Goal: Task Accomplishment & Management: Use online tool/utility

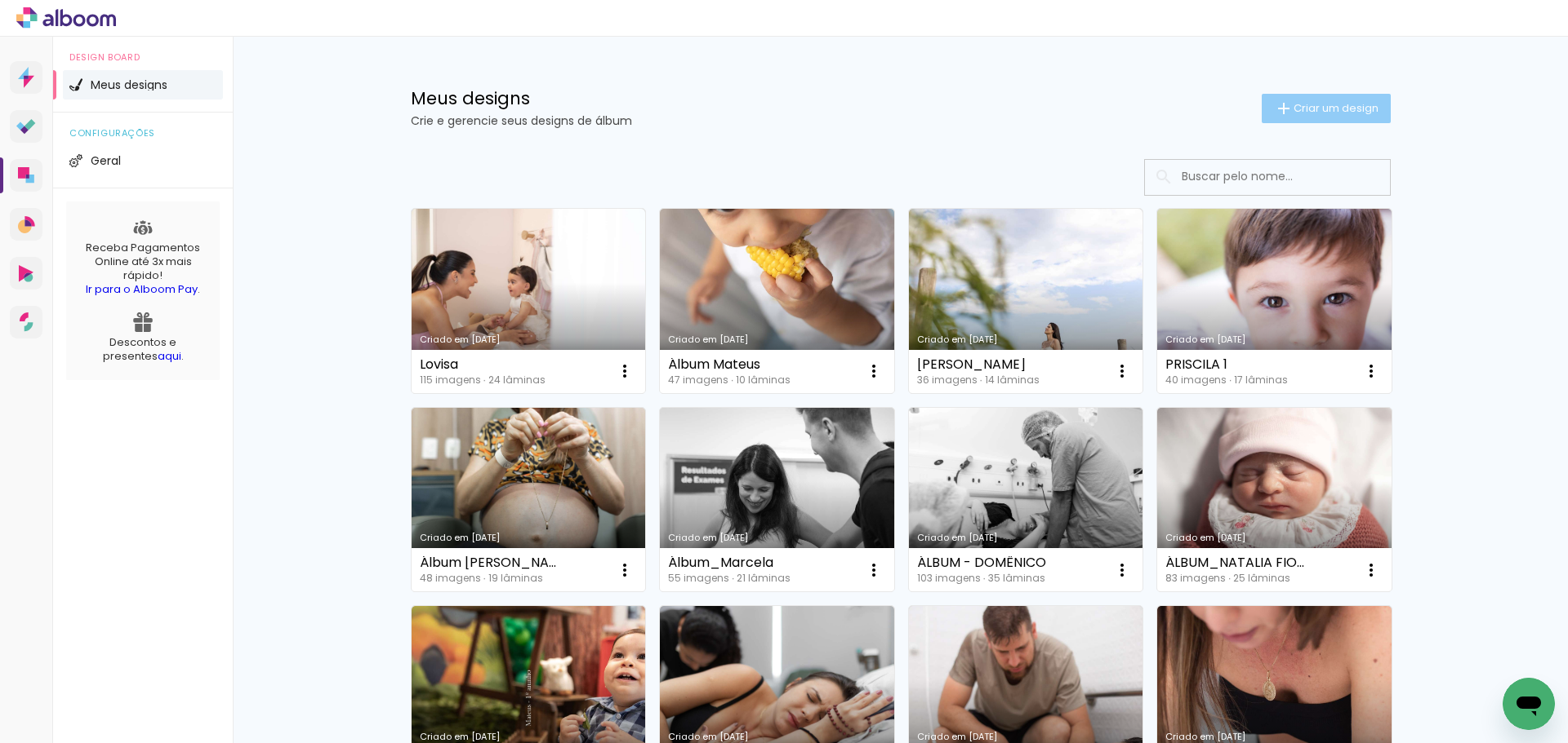
click at [1293, 106] on span "Criar um design" at bounding box center [1336, 107] width 85 height 11
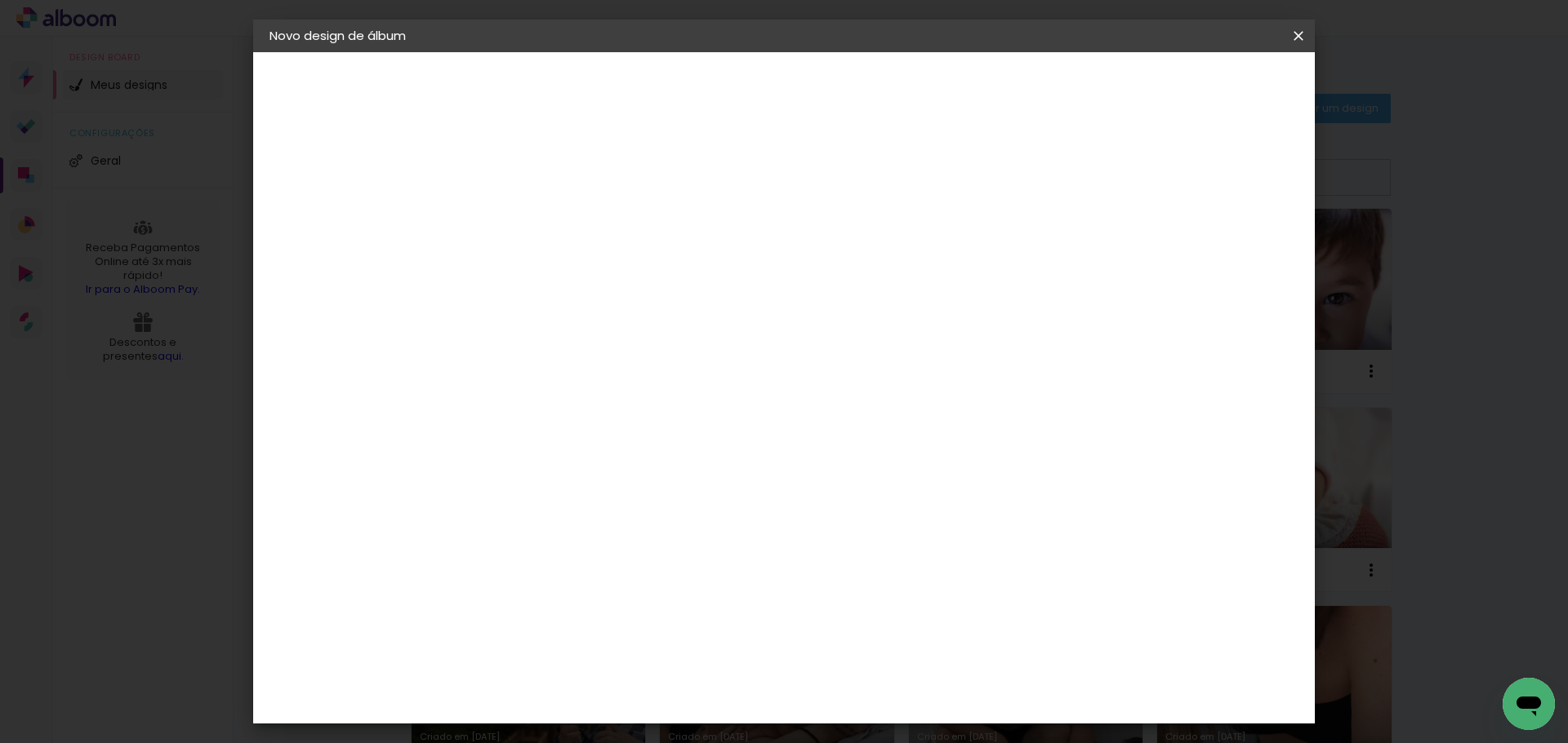
click at [536, 215] on input at bounding box center [536, 219] width 0 height 25
type input "A"
click at [1309, 40] on paper-icon-button at bounding box center [1298, 36] width 33 height 29
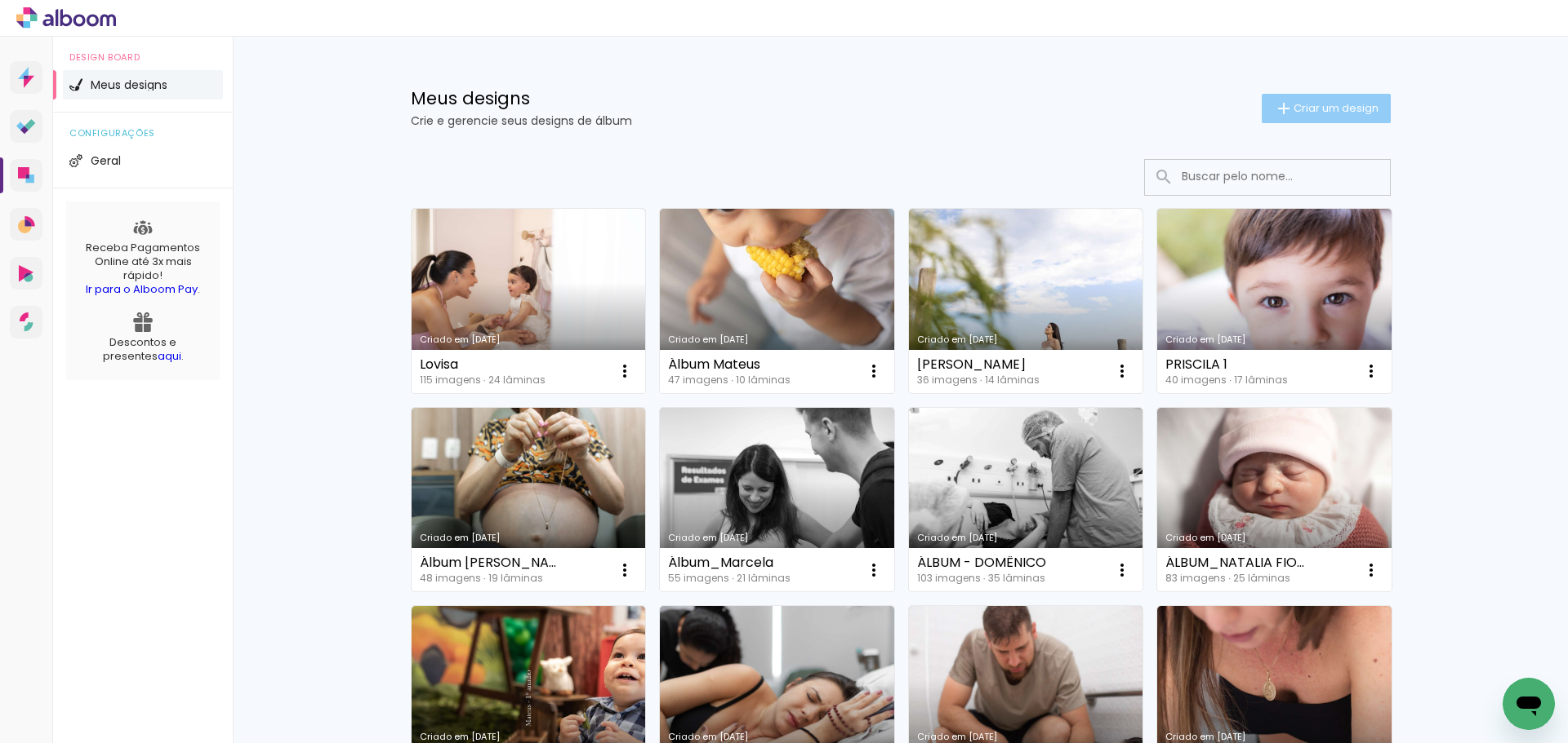
click at [1372, 104] on paper-button "Criar um design" at bounding box center [1325, 108] width 129 height 29
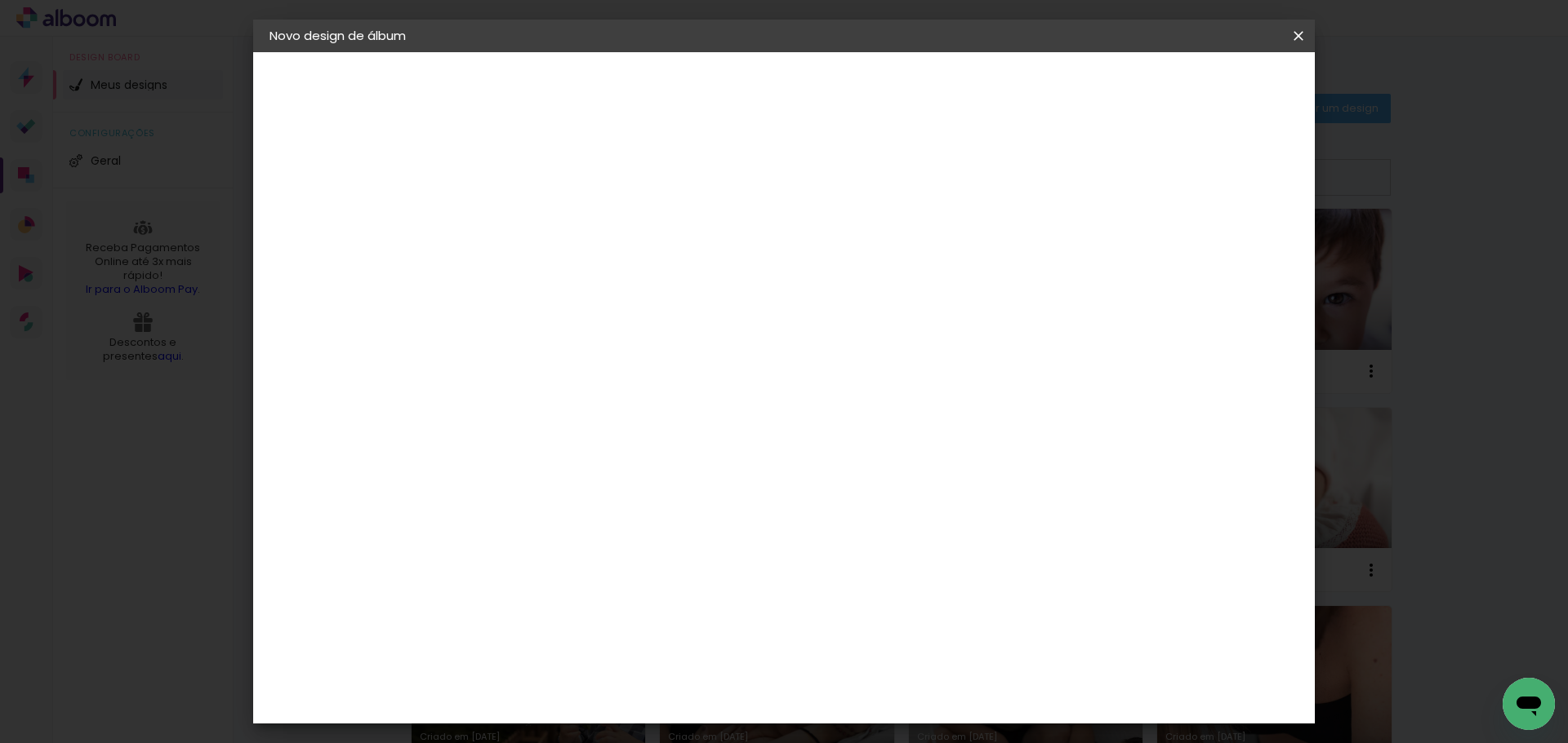
click at [542, 201] on paper-input-container "Título do álbum" at bounding box center [536, 220] width 12 height 42
type input "Álbum [PERSON_NAME]"
type paper-input "Álbum [PERSON_NAME]"
click at [0, 0] on slot "Avançar" at bounding box center [0, 0] width 0 height 0
click at [1302, 28] on iron-icon at bounding box center [1298, 36] width 19 height 16
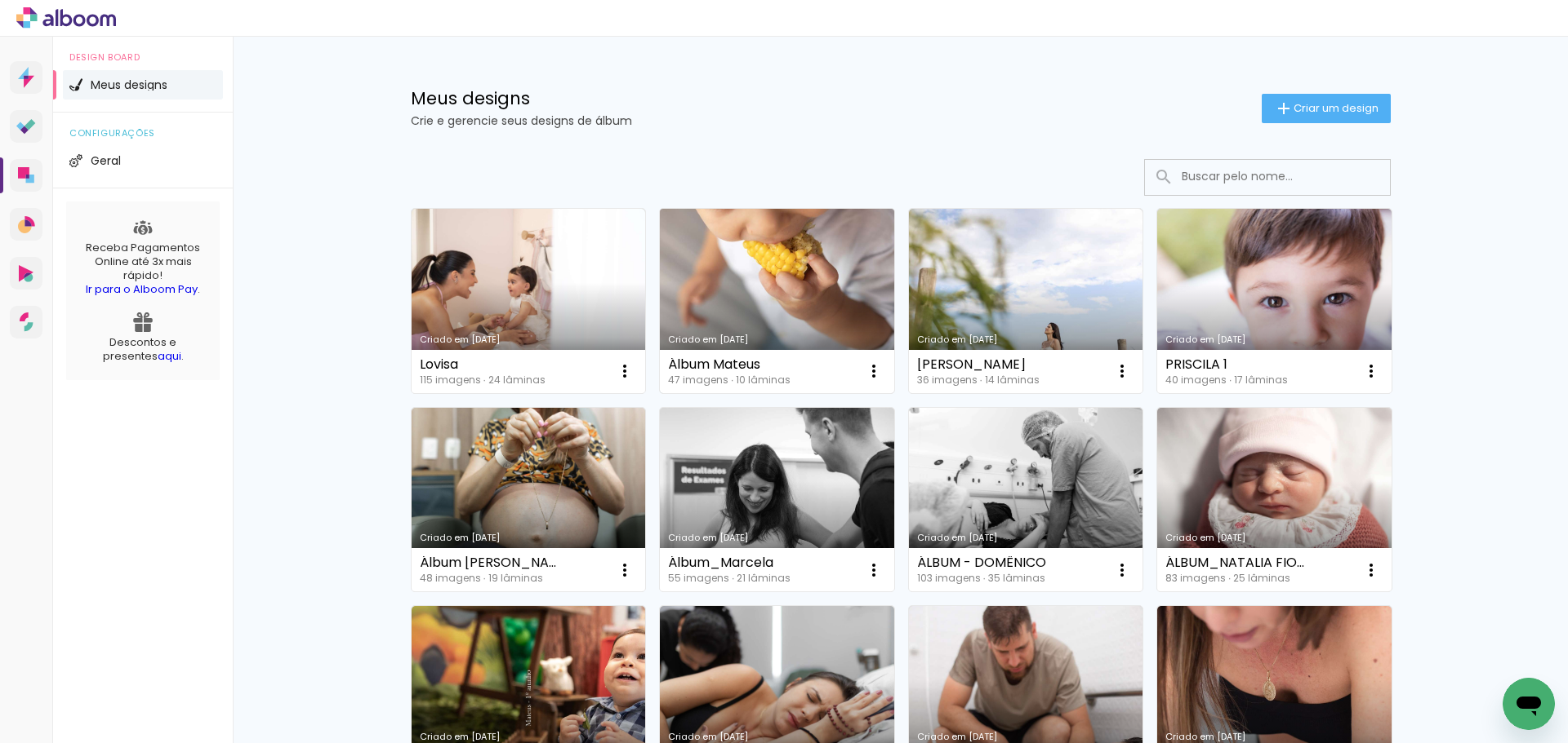
click at [813, 342] on div "Criado em [DATE]" at bounding box center [776, 340] width 218 height 9
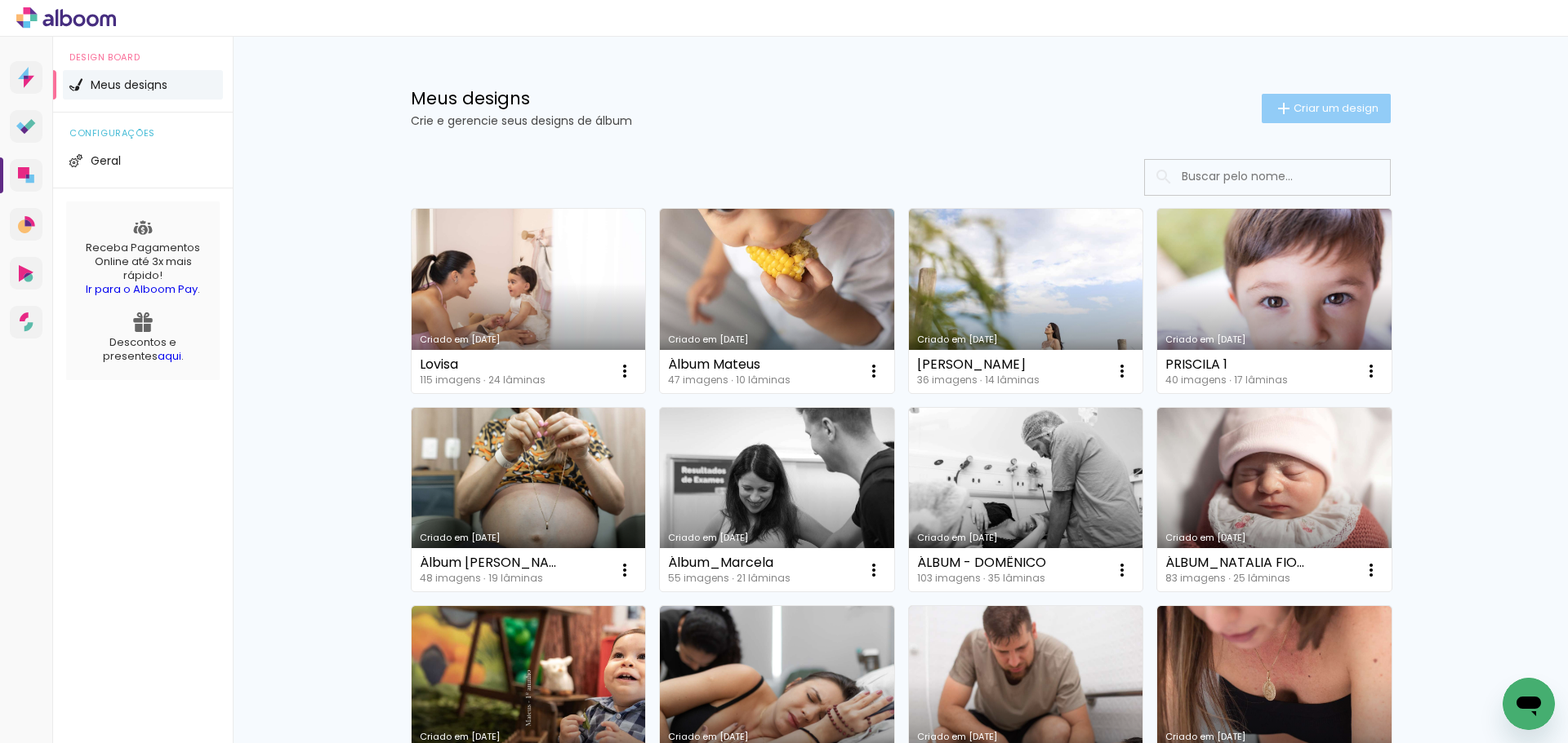
click at [1293, 108] on span "Criar um design" at bounding box center [1336, 107] width 85 height 11
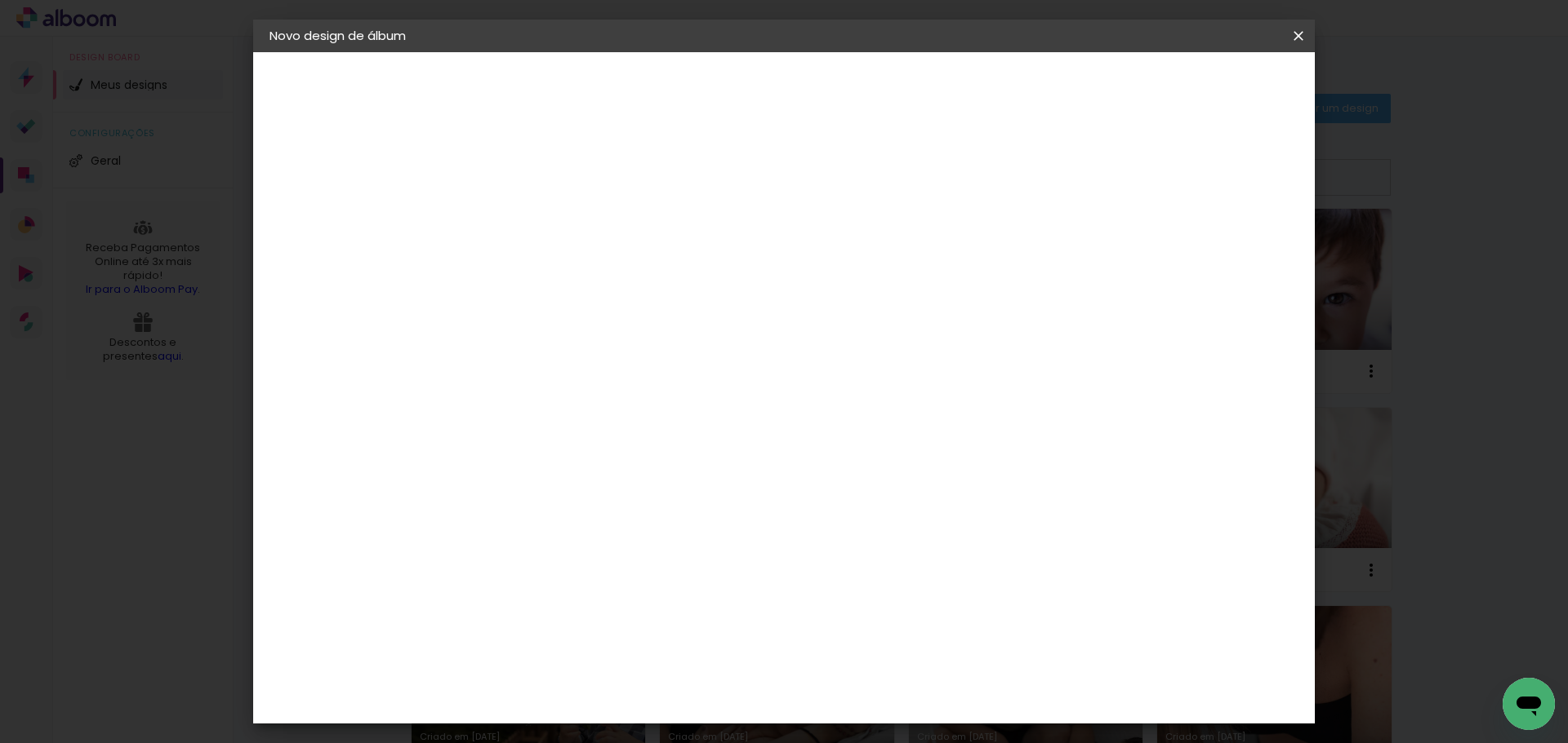
click at [536, 228] on input at bounding box center [536, 219] width 0 height 25
type input "Álbum [PERSON_NAME]"
type paper-input "Álbum [PERSON_NAME]"
click at [704, 94] on paper-button "Avançar" at bounding box center [663, 86] width 80 height 28
click at [660, 312] on input at bounding box center [578, 310] width 165 height 20
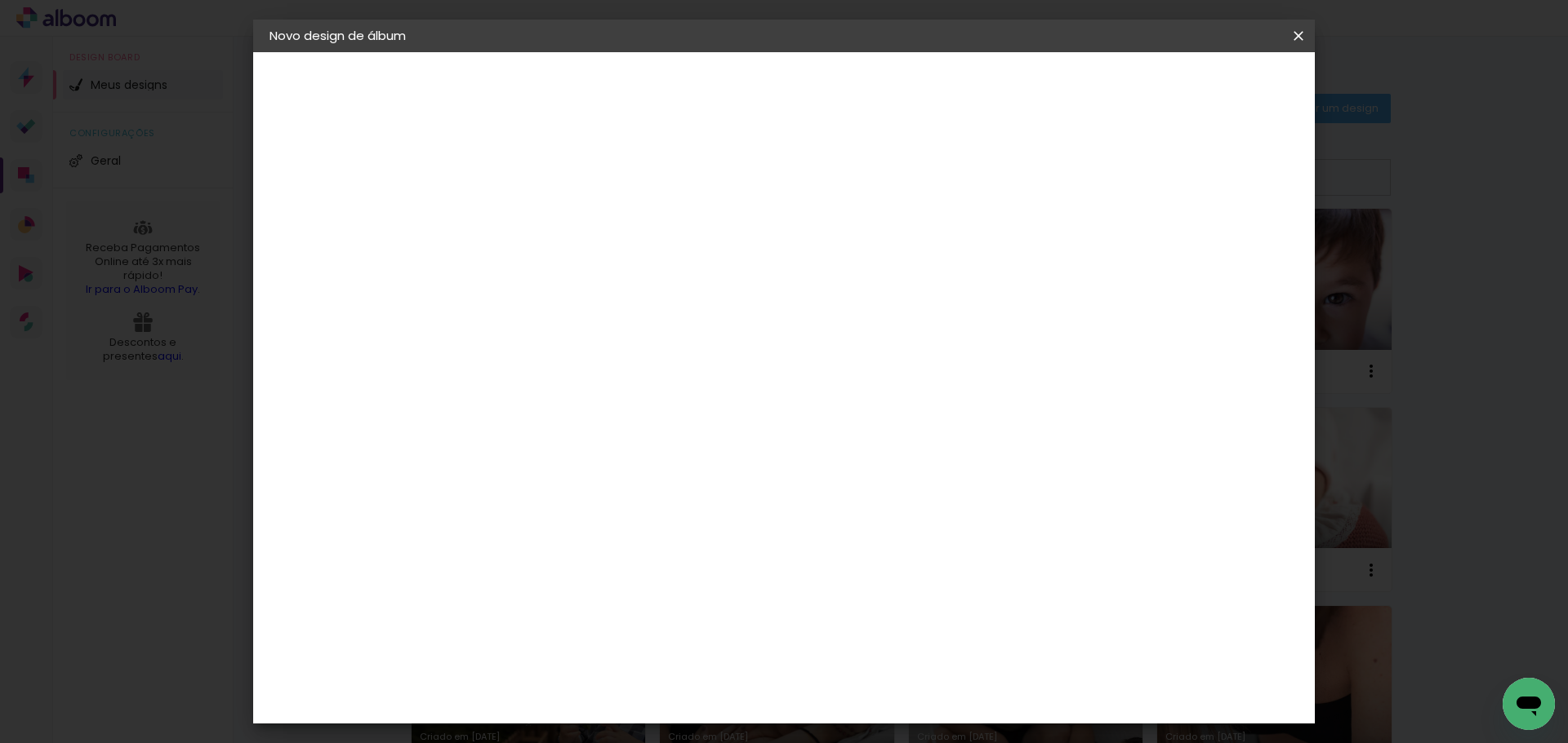
type input "mat"
type paper-input "mat"
click at [626, 362] on div "Matias Encadernações" at bounding box center [576, 372] width 101 height 26
click at [626, 368] on div "Matias Encadernações" at bounding box center [576, 372] width 101 height 26
click at [0, 0] on slot "Tamanho Livre" at bounding box center [0, 0] width 0 height 0
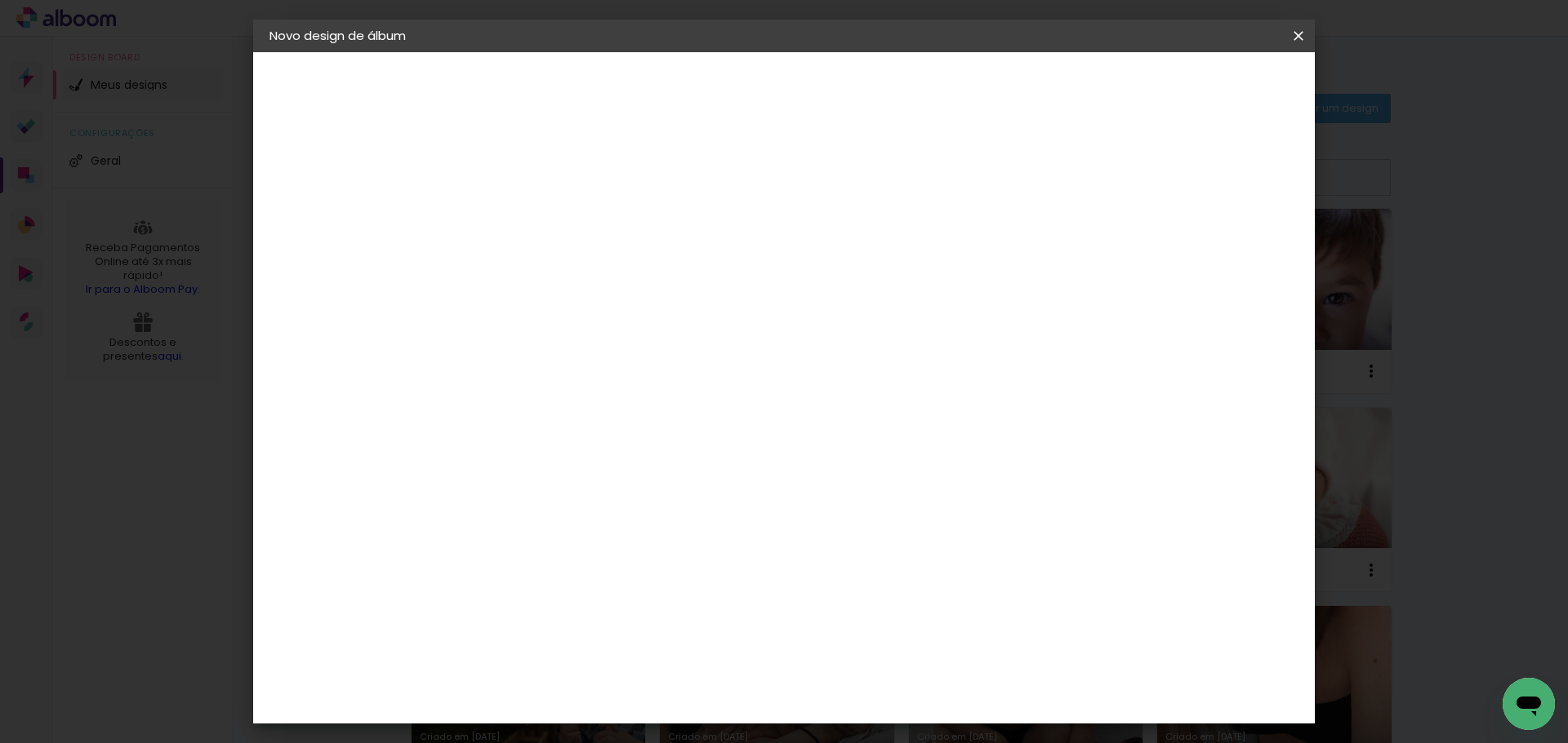
click at [0, 0] on slot "Tamanho Livre" at bounding box center [0, 0] width 0 height 0
click at [626, 367] on div "Matias Encadernações" at bounding box center [576, 372] width 101 height 26
click at [0, 0] on slot "Tamanho Livre" at bounding box center [0, 0] width 0 height 0
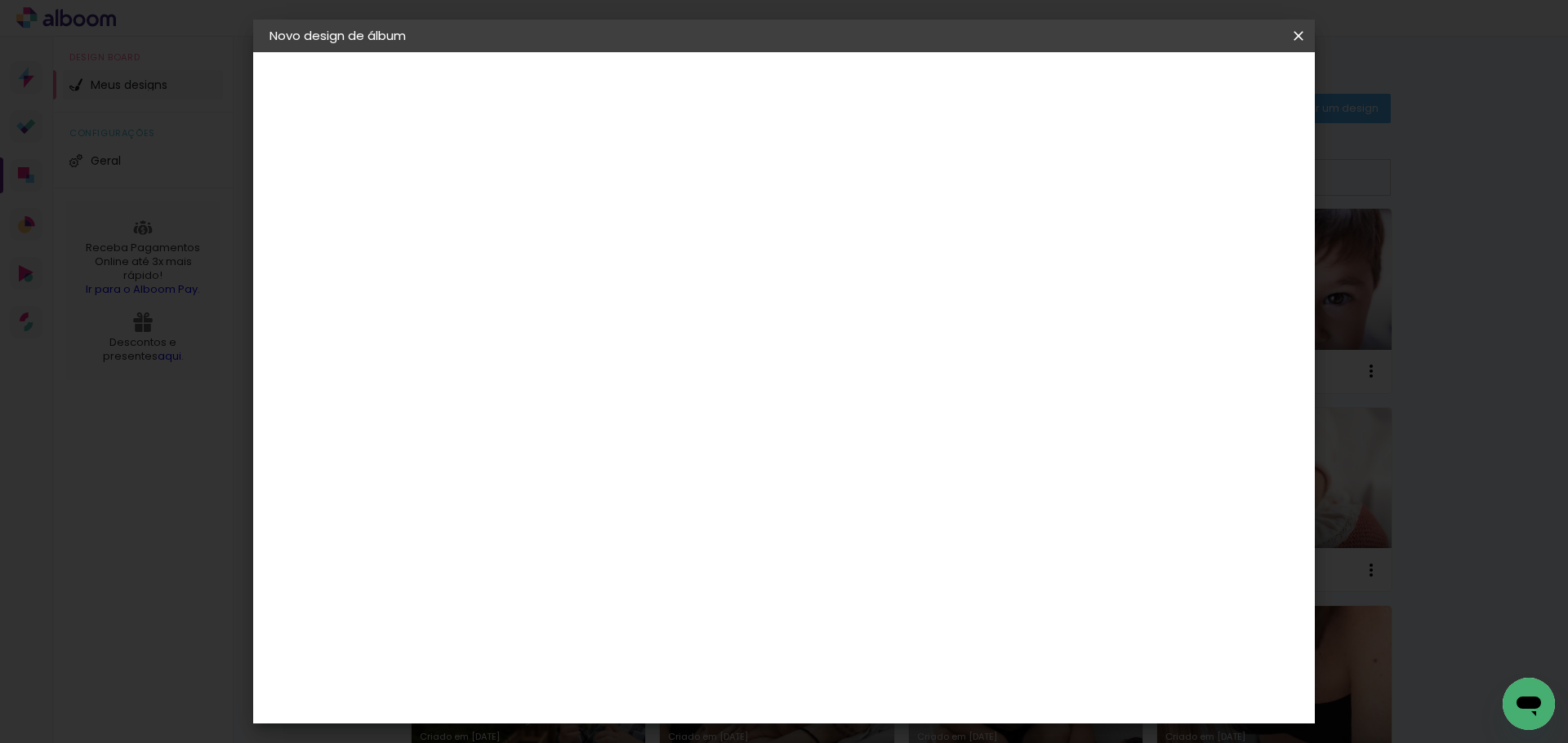
click at [626, 362] on div "Matias Encadernações" at bounding box center [576, 372] width 101 height 26
click at [0, 0] on slot "Avançar" at bounding box center [0, 0] width 0 height 0
click at [619, 274] on iron-icon at bounding box center [610, 283] width 19 height 19
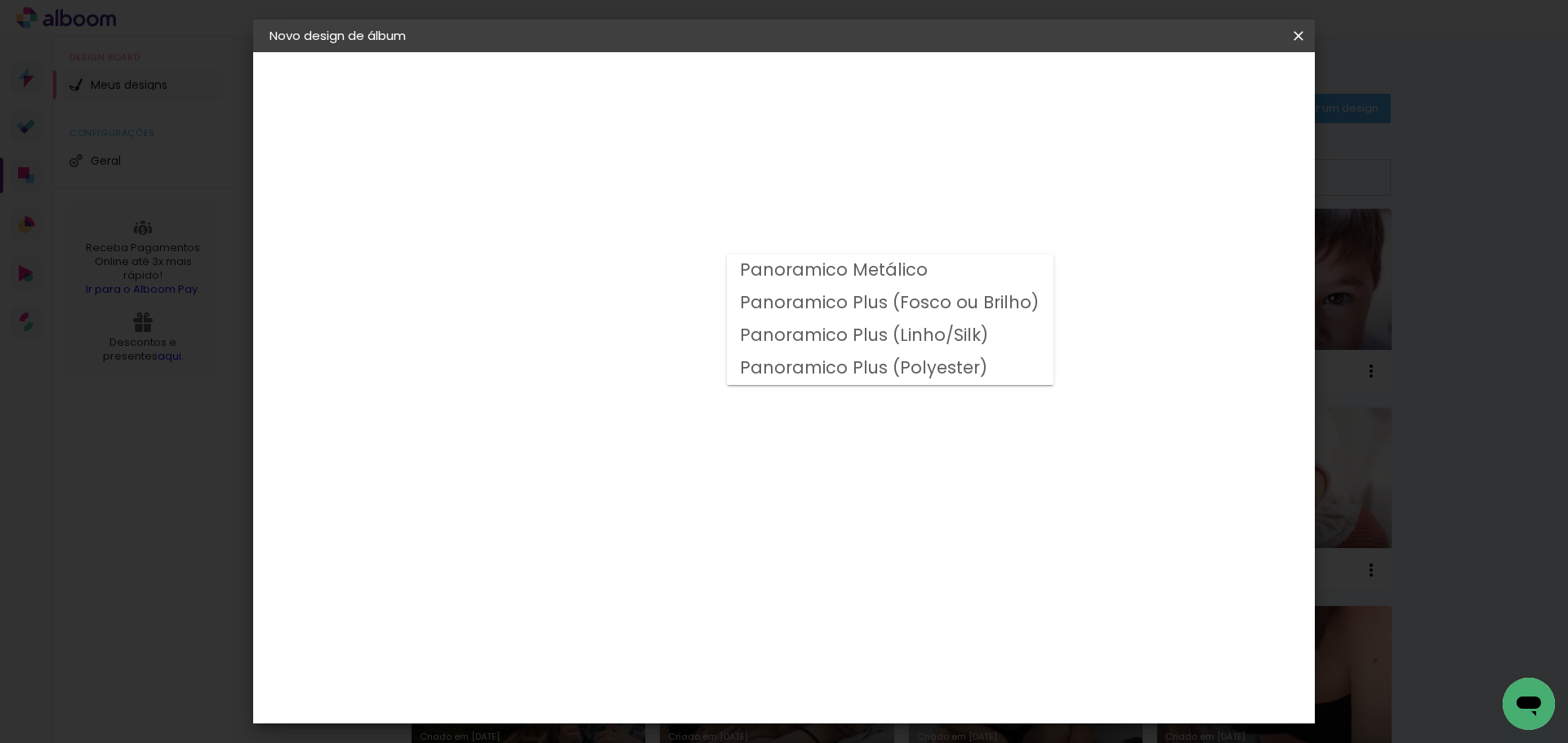
click at [0, 0] on slot "Panoramico Plus (Fosco ou Brilho)" at bounding box center [0, 0] width 0 height 0
type input "Panoramico Plus (Fosco ou Brilho)"
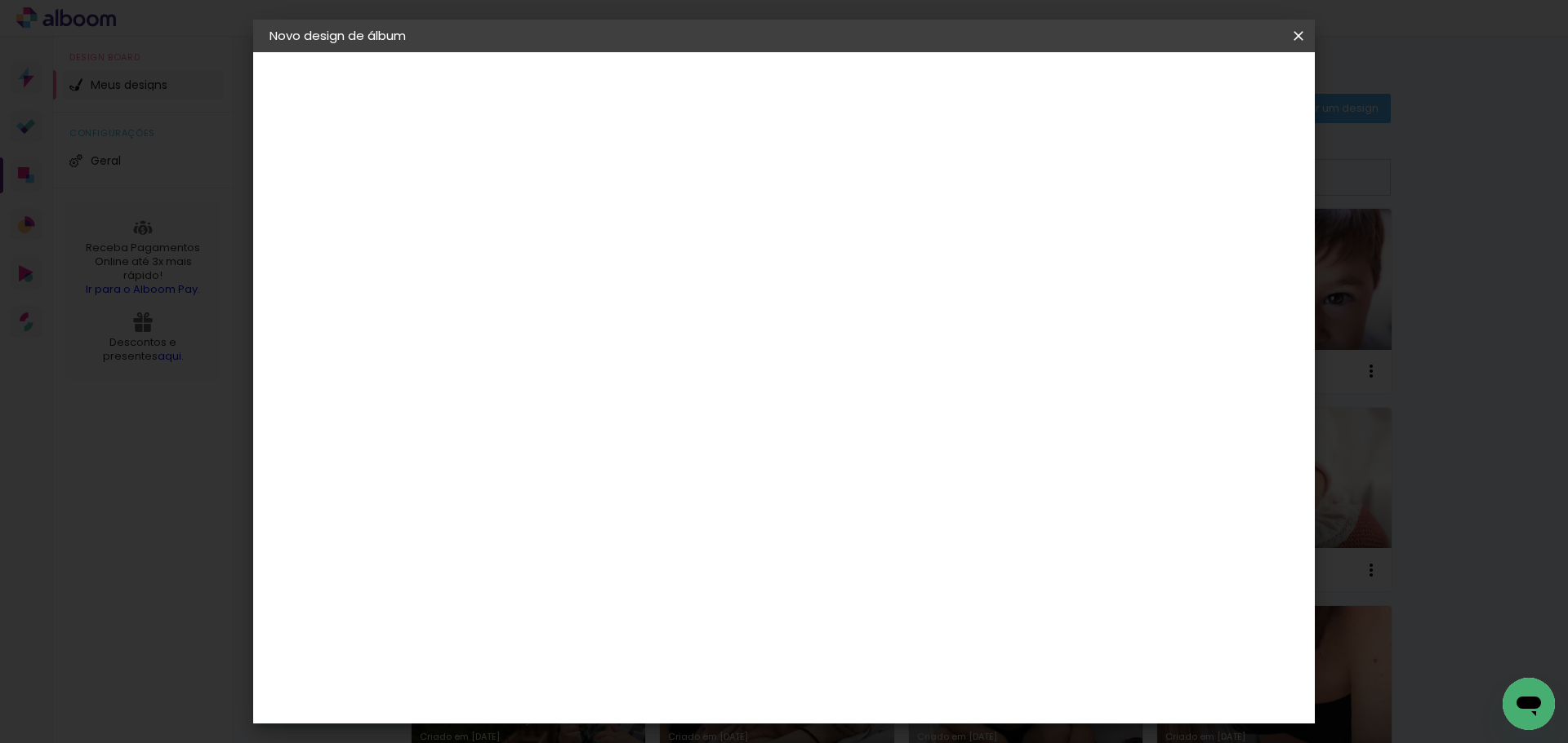
scroll to position [23, 0]
click at [1299, 30] on iron-icon at bounding box center [1298, 36] width 19 height 16
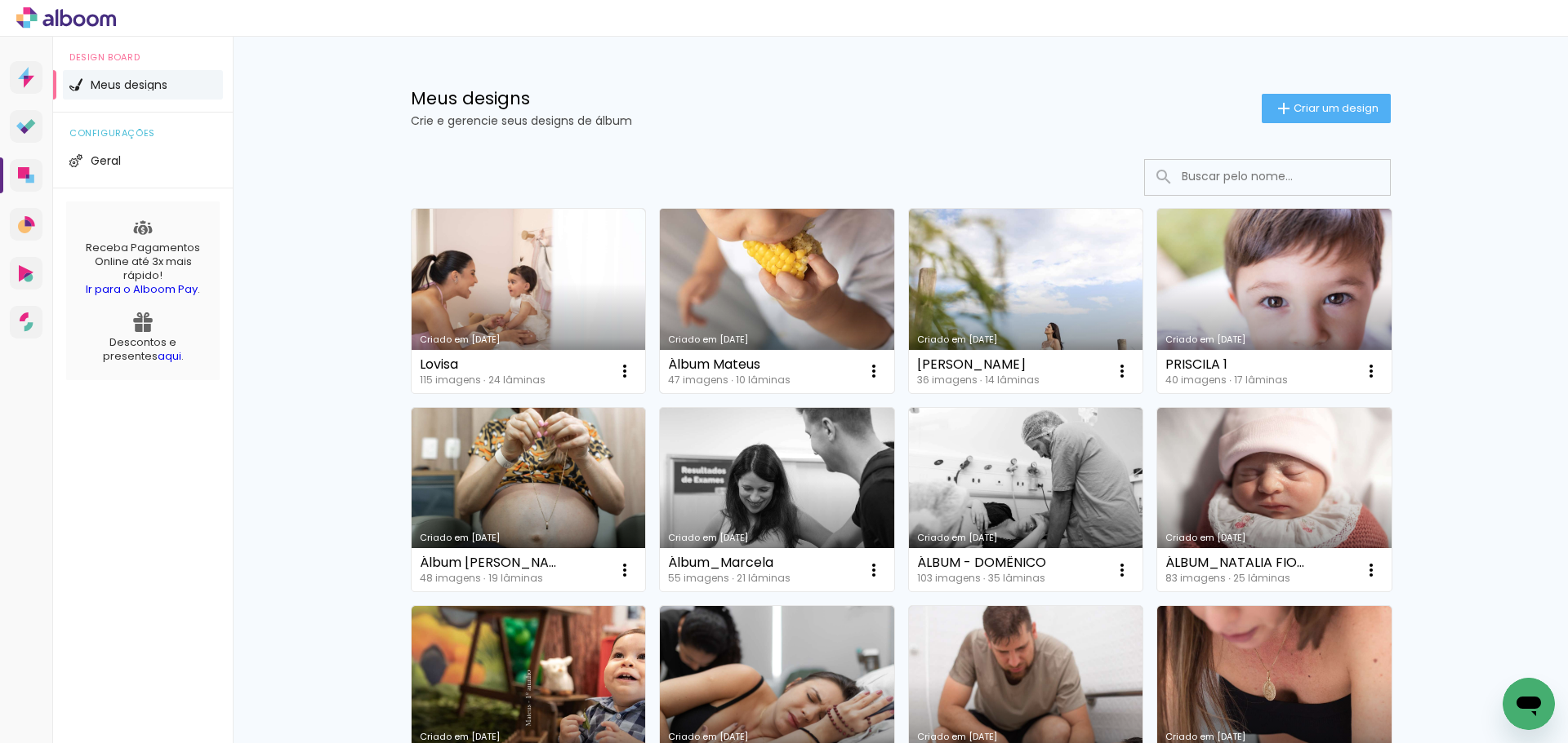
click at [781, 331] on link "Criado em [DATE]" at bounding box center [777, 301] width 234 height 185
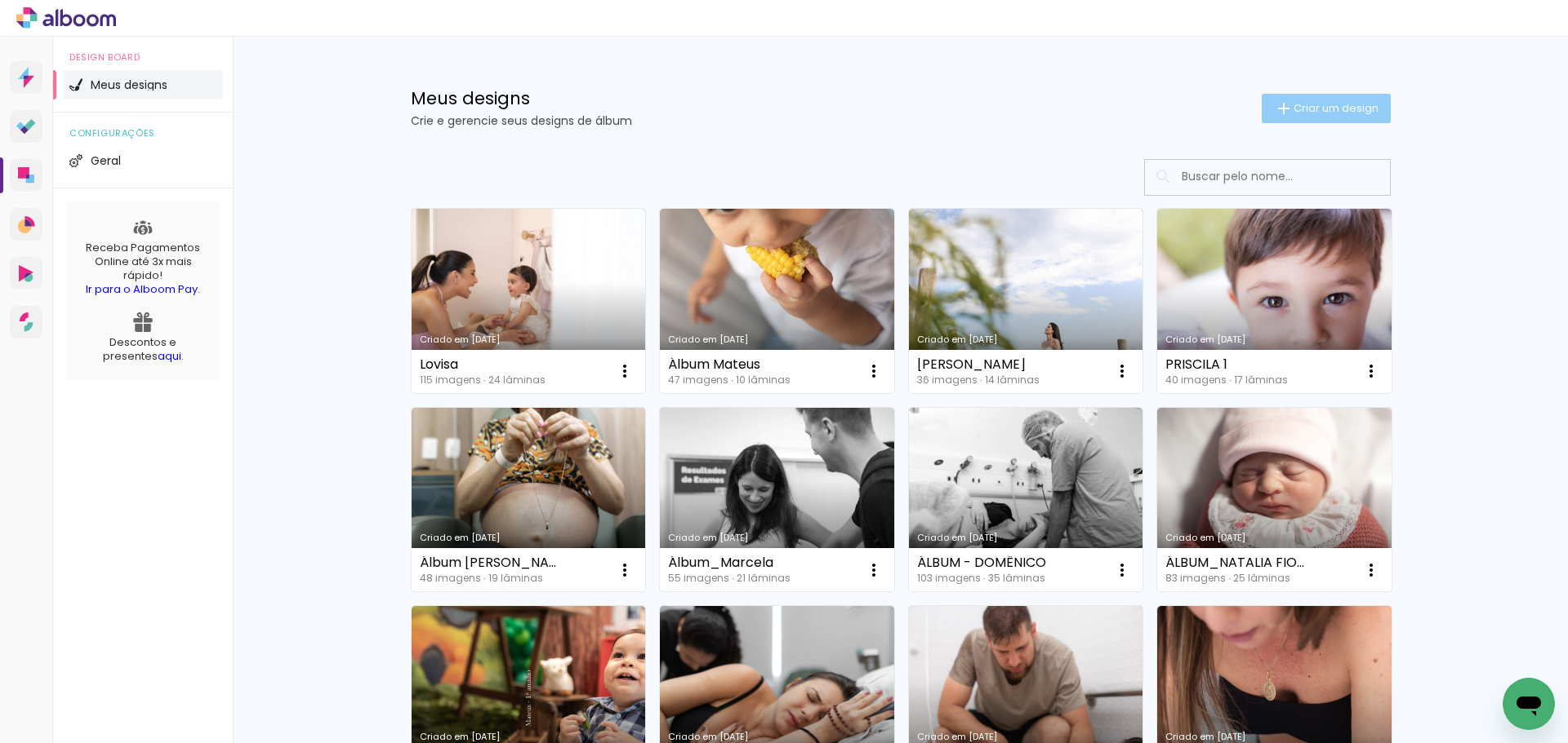
click at [1301, 106] on span "Criar um design" at bounding box center [1336, 107] width 85 height 11
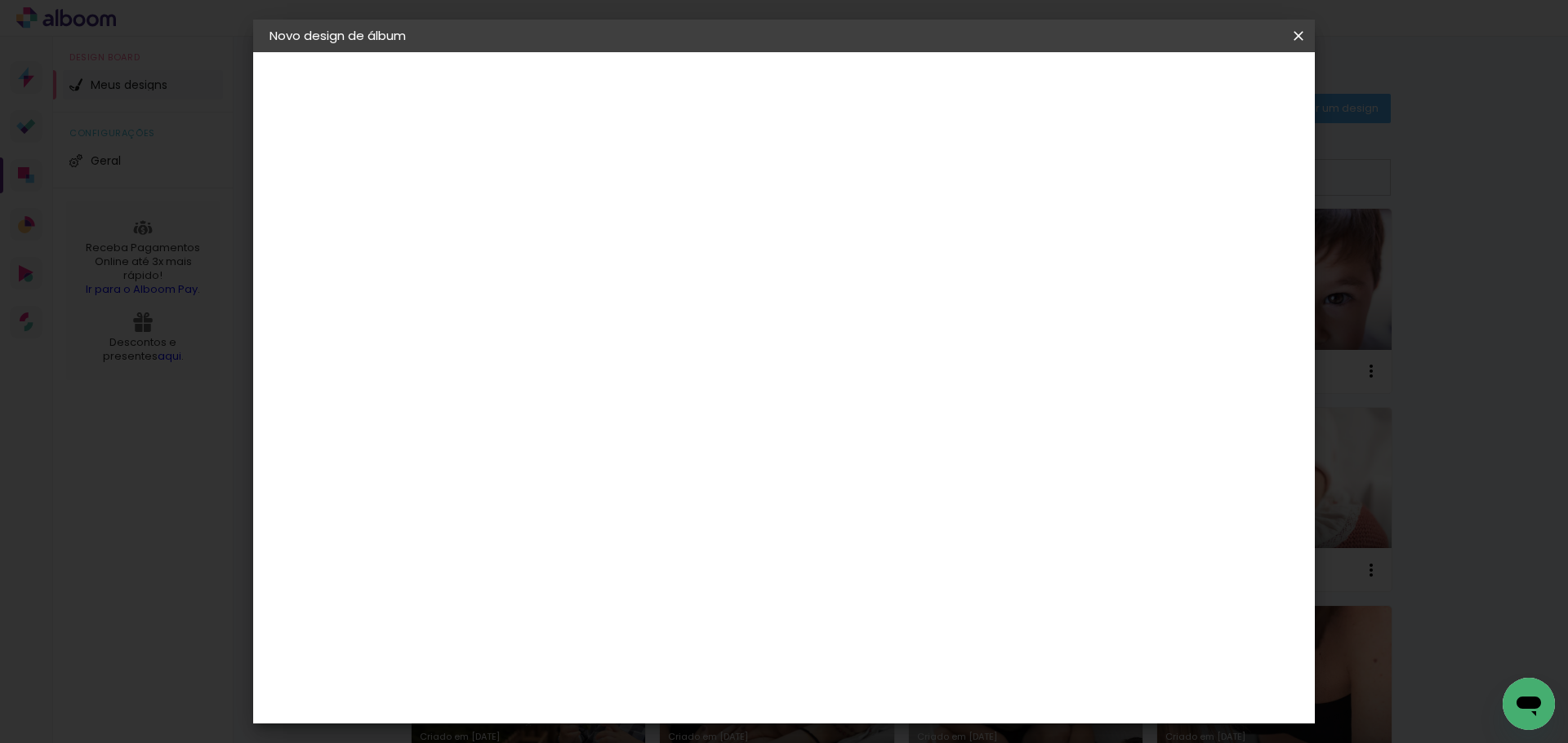
click at [536, 220] on input at bounding box center [536, 219] width 0 height 25
type input "Álbum [PERSON_NAME]"
type paper-input "Álbum [PERSON_NAME]"
click at [0, 0] on slot "Avançar" at bounding box center [0, 0] width 0 height 0
click at [660, 311] on input at bounding box center [578, 310] width 165 height 20
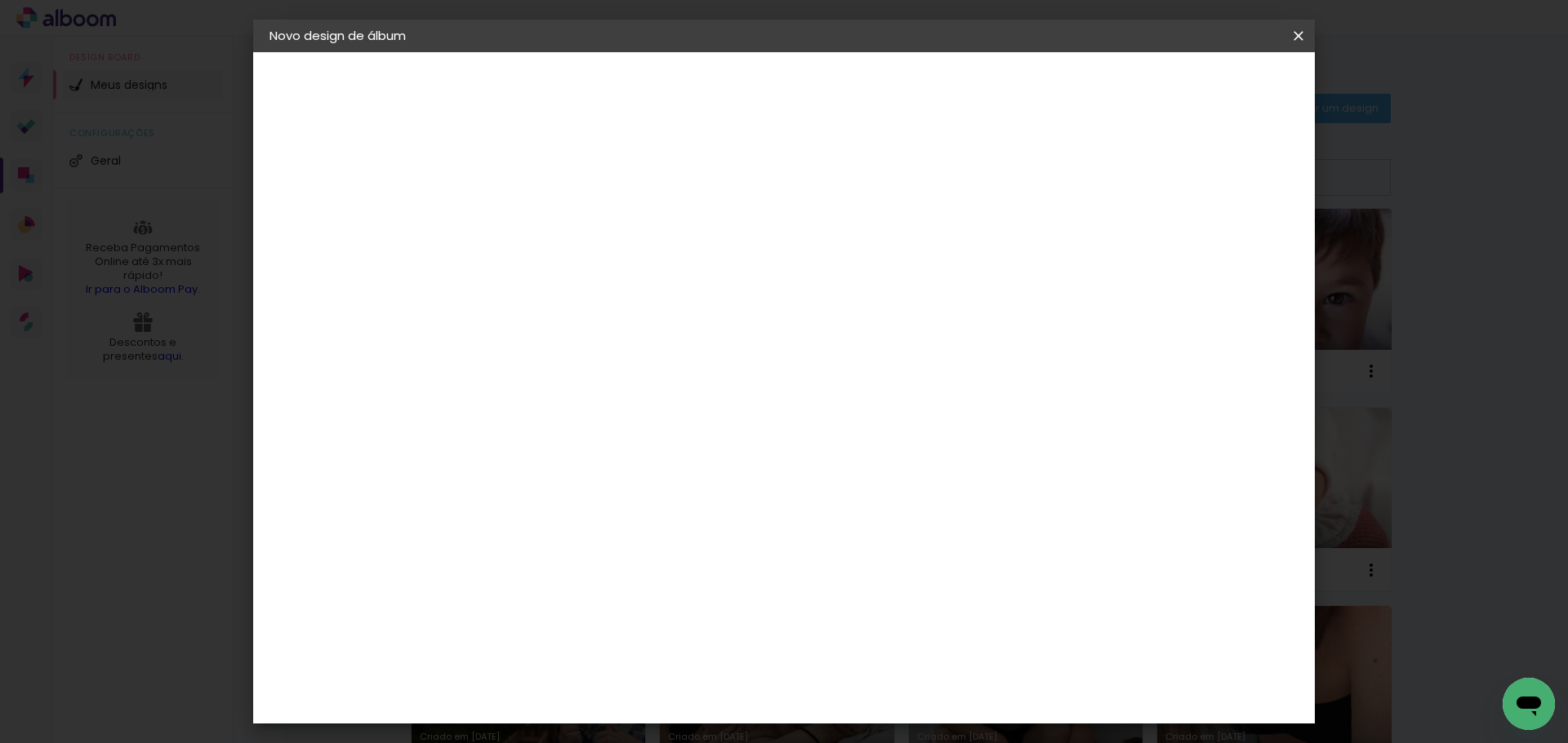
type input "mat"
type paper-input "mat"
click at [626, 365] on div "Matias Encadernações" at bounding box center [576, 372] width 101 height 26
click at [0, 0] on slot "Avançar" at bounding box center [0, 0] width 0 height 0
click at [619, 274] on iron-icon at bounding box center [610, 283] width 19 height 19
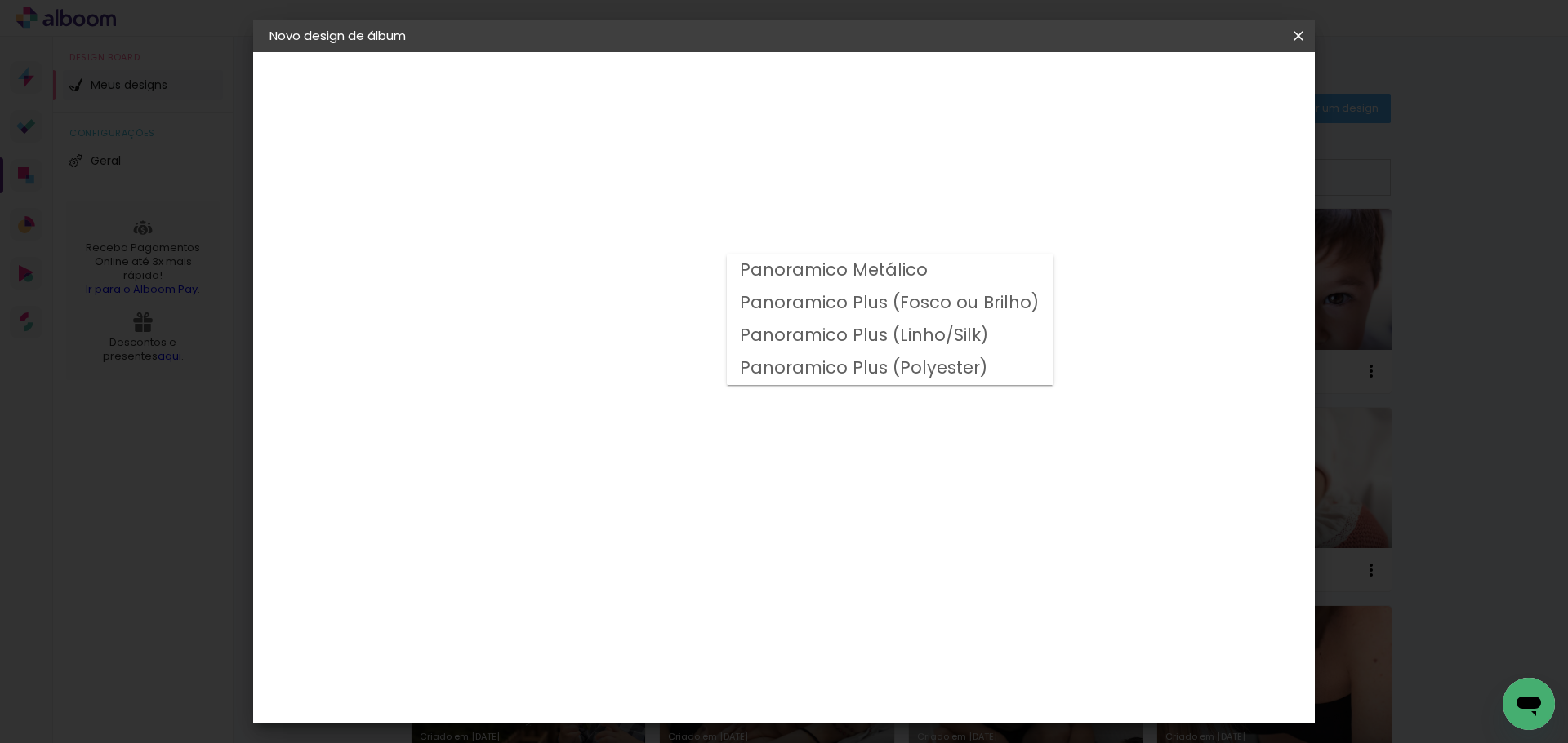
click at [1041, 265] on paper-item "Panoramico Metálico" at bounding box center [890, 271] width 326 height 33
type input "Panoramico Metálico"
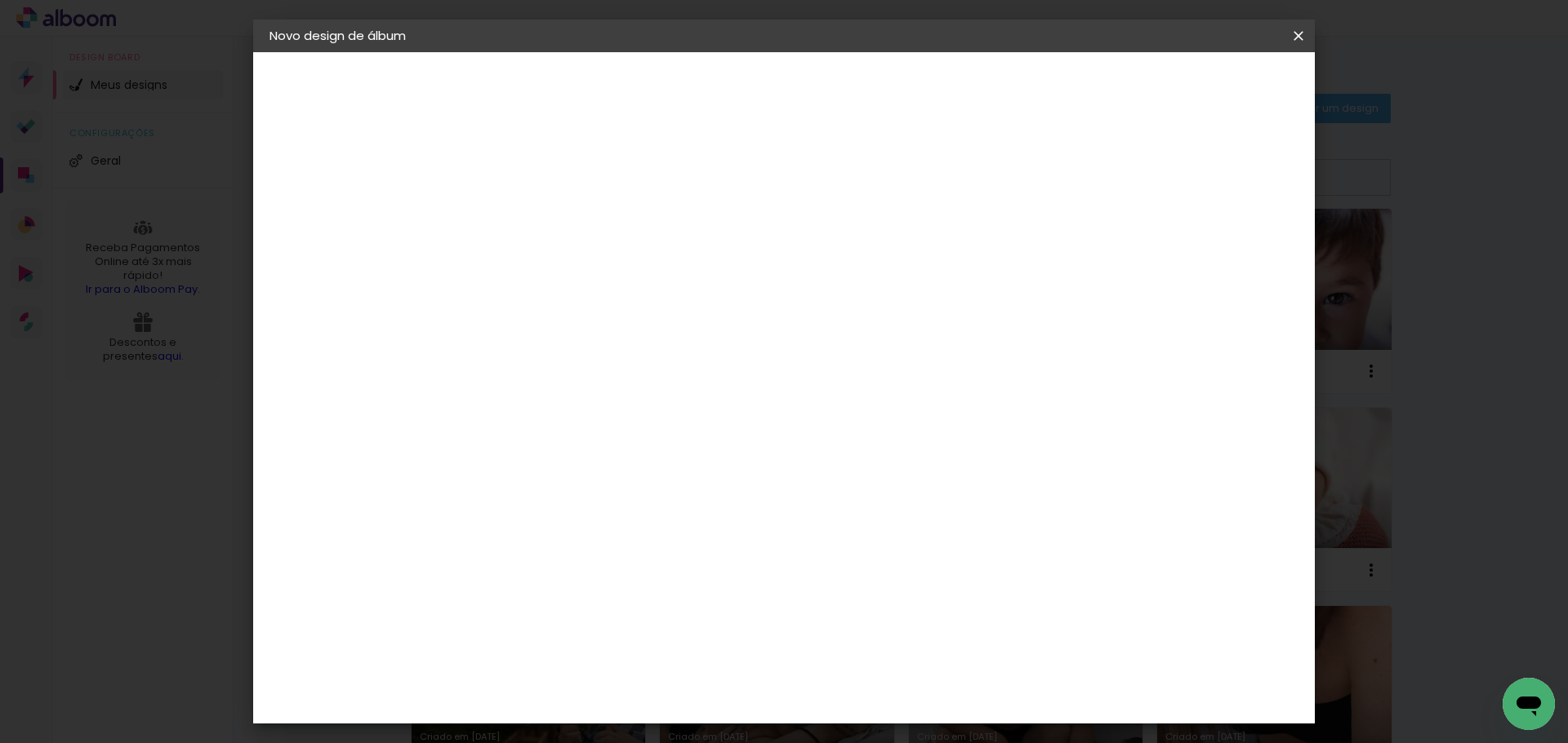
click at [762, 270] on paper-input-container "Linha Panoramico Metálico" at bounding box center [646, 268] width 231 height 42
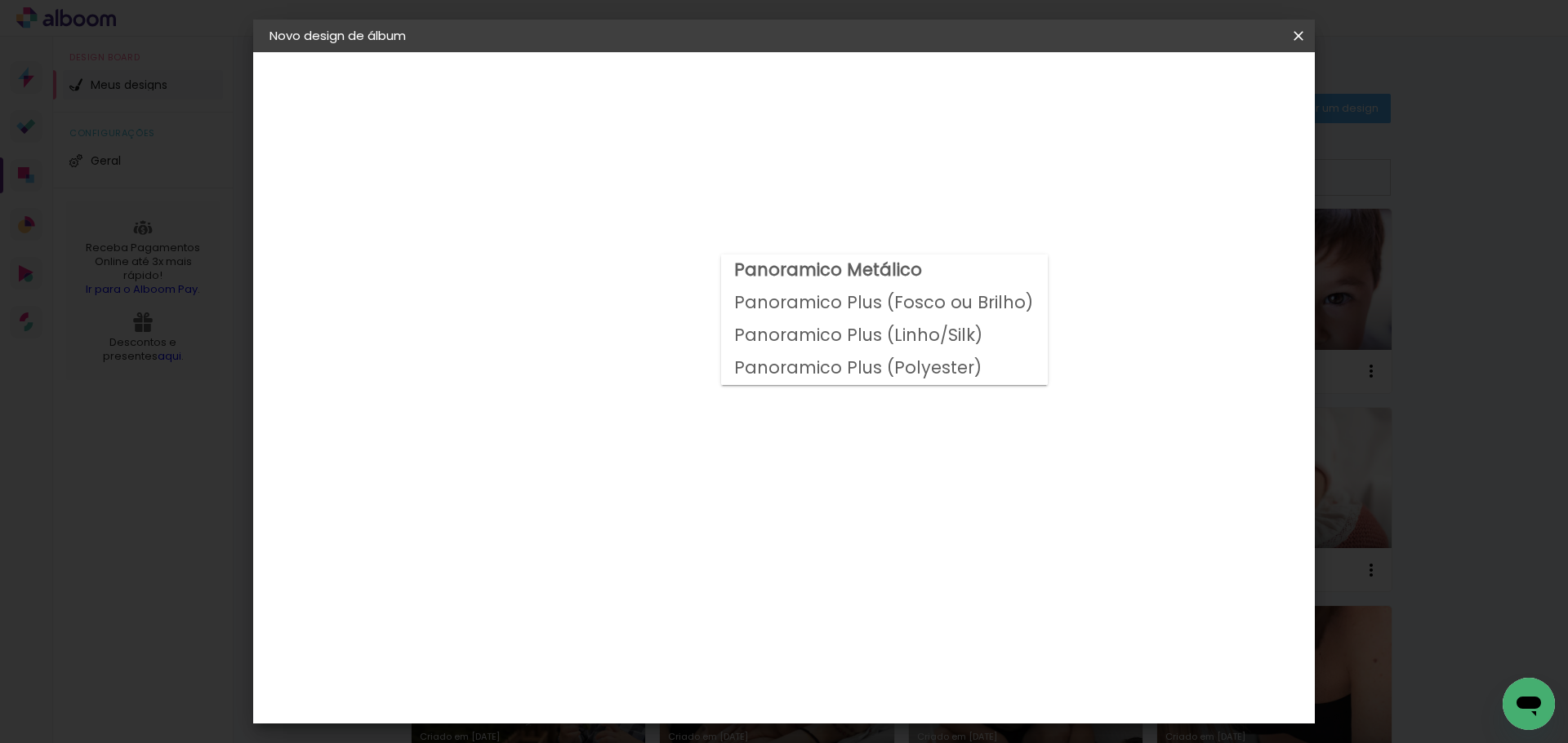
click at [802, 243] on div "Opções disponíveis Panoramico Metálico Panoramico Plus (Fosco ou Brilho) Panora…" at bounding box center [646, 464] width 313 height 611
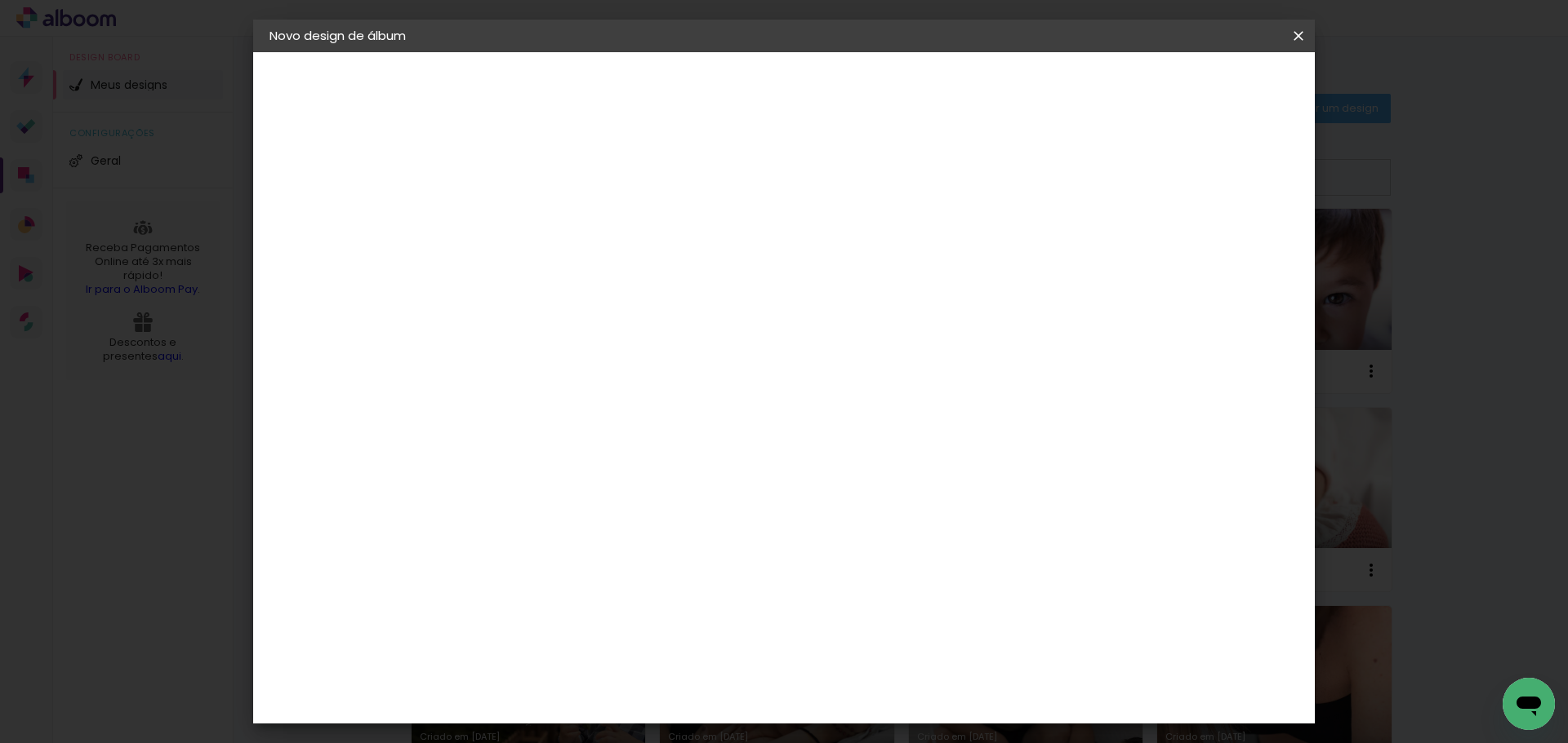
click at [802, 378] on div "Opções disponíveis Panoramico Metálico Panoramico Plus (Fosco ou Brilho) Panora…" at bounding box center [646, 464] width 313 height 611
click at [802, 511] on div "Opções disponíveis Panoramico Metálico Panoramico Plus (Fosco ou Brilho) Panora…" at bounding box center [646, 464] width 313 height 611
click at [827, 71] on header "Modelo Escolha o modelo do álbum. Voltar Avançar" at bounding box center [647, 101] width 362 height 97
click at [0, 0] on slot "Voltar" at bounding box center [0, 0] width 0 height 0
click at [626, 371] on div "Matias Encadernações" at bounding box center [576, 372] width 101 height 26
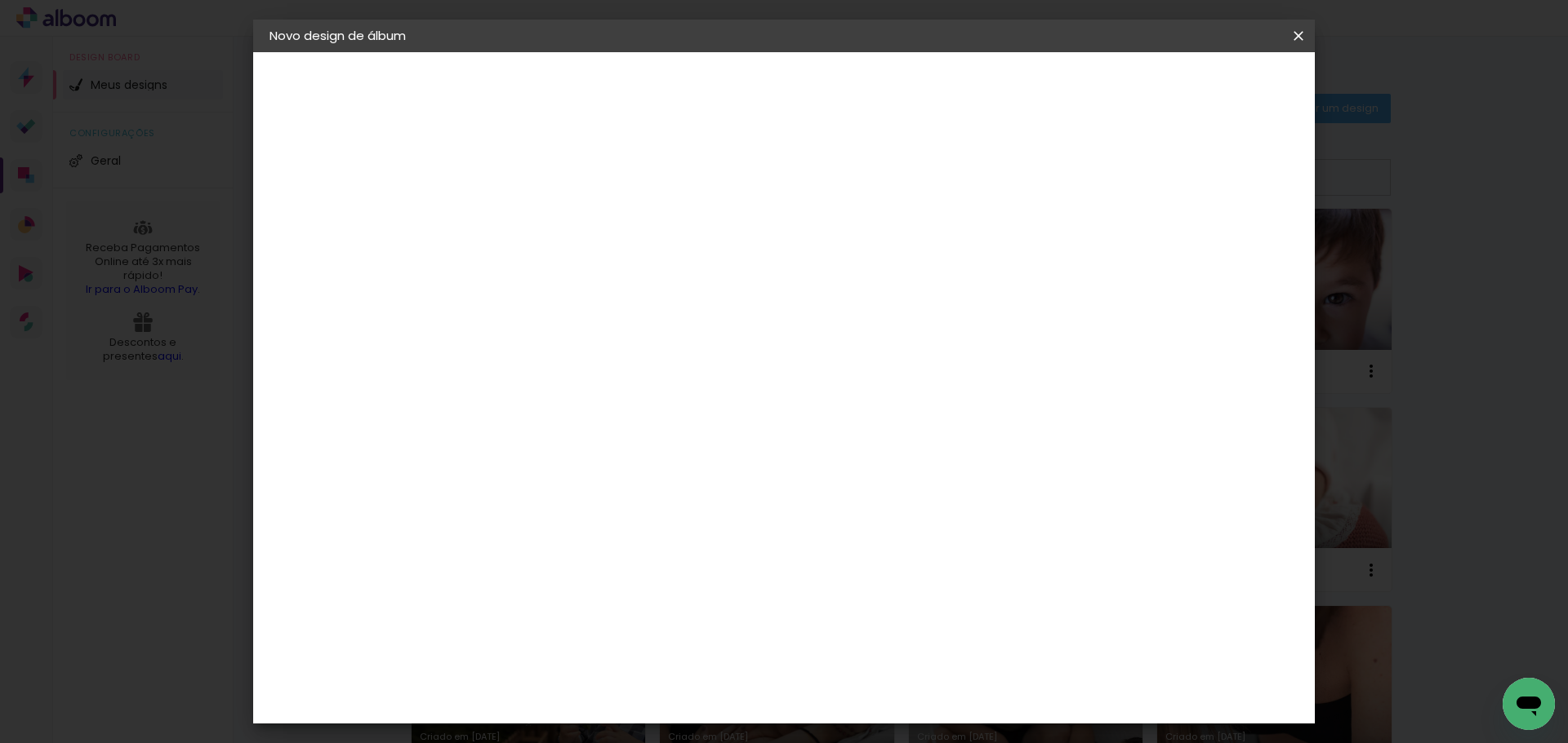
click at [0, 0] on slot "Avançar" at bounding box center [0, 0] width 0 height 0
click at [625, 343] on div "Escolha o tamanho" at bounding box center [578, 372] width 95 height 75
click at [625, 335] on div "Escolha o tamanho" at bounding box center [578, 372] width 95 height 75
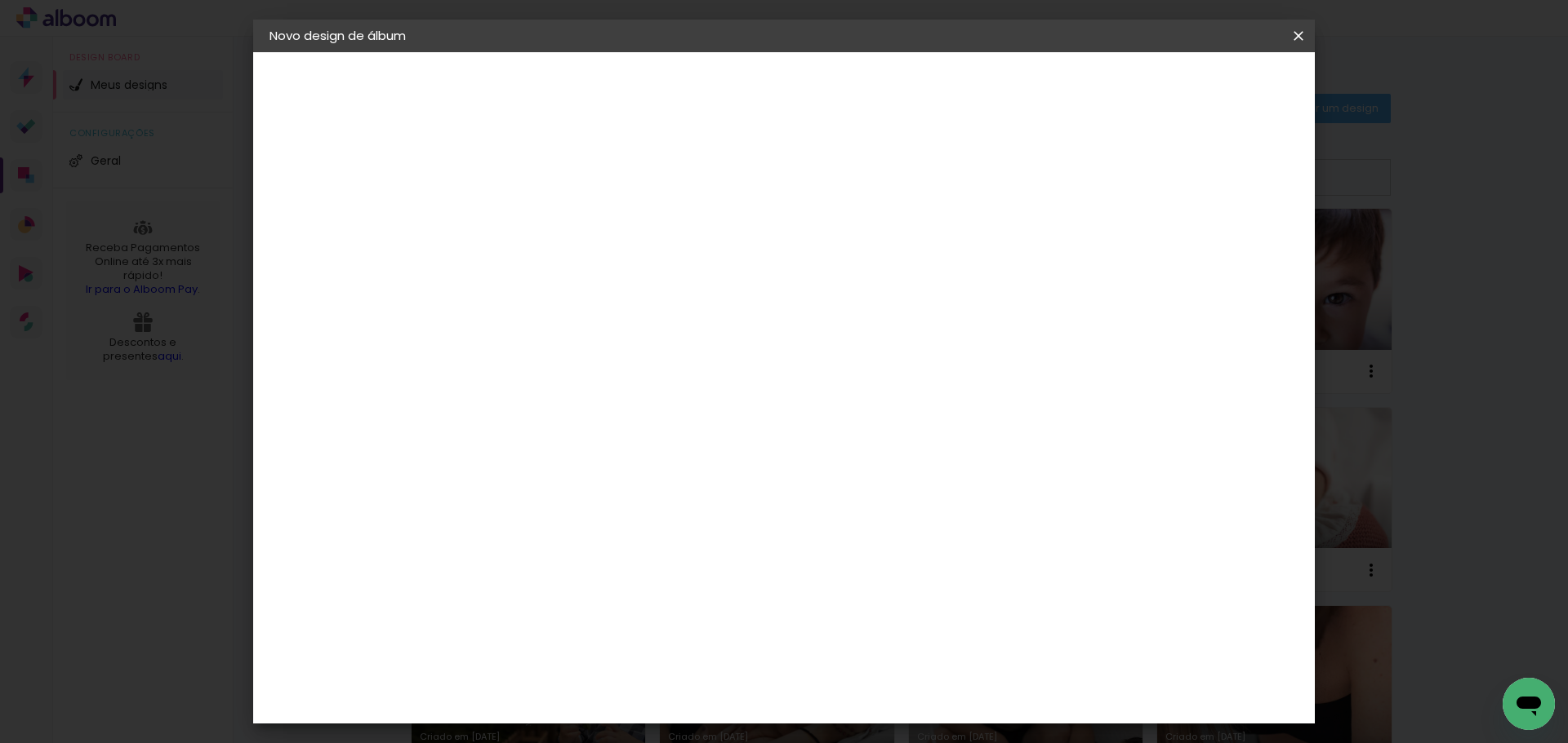
click at [600, 276] on input "text" at bounding box center [568, 284] width 64 height 25
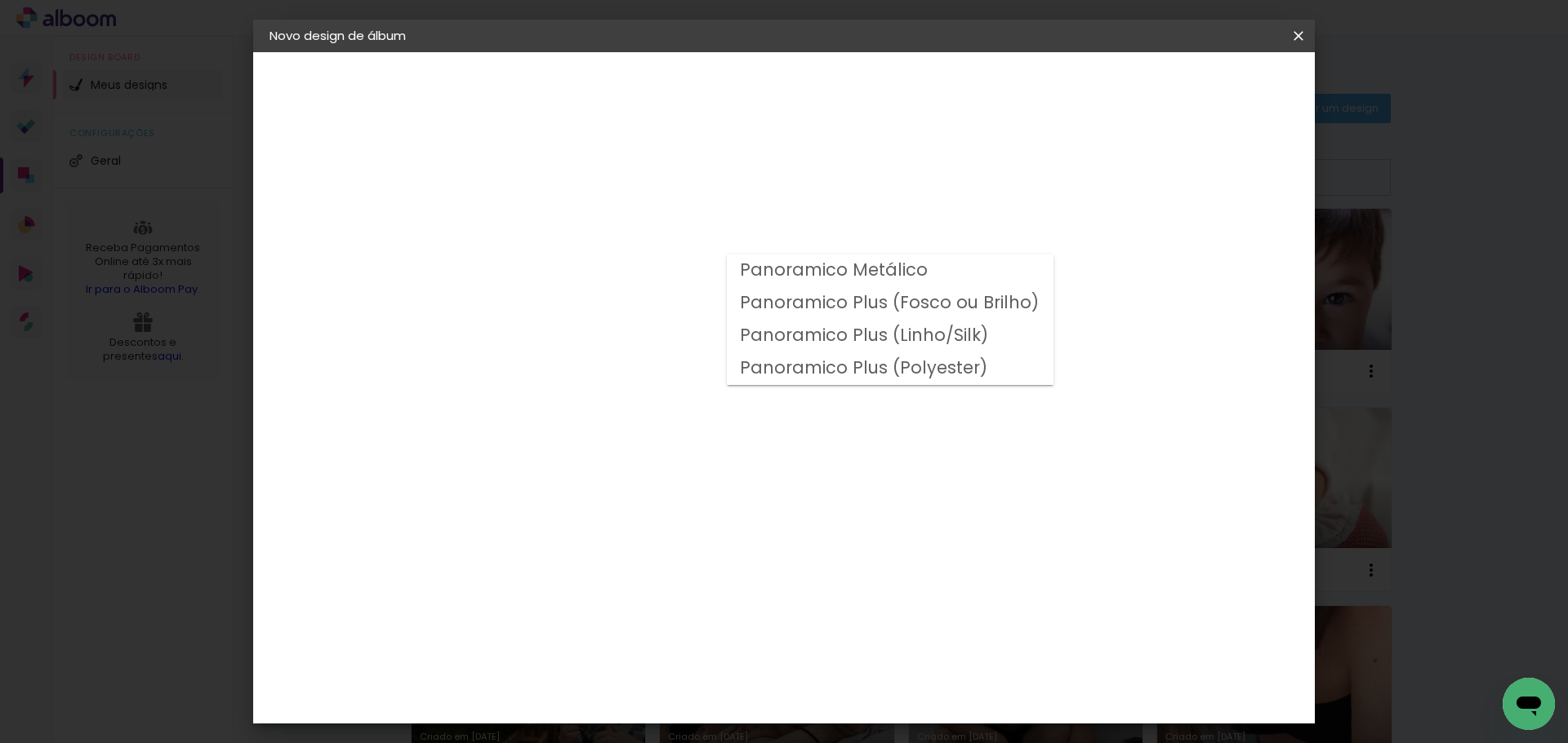
click at [0, 0] on slot "Panoramico Plus (Fosco ou Brilho)" at bounding box center [0, 0] width 0 height 0
type input "Panoramico Plus (Fosco ou Brilho)"
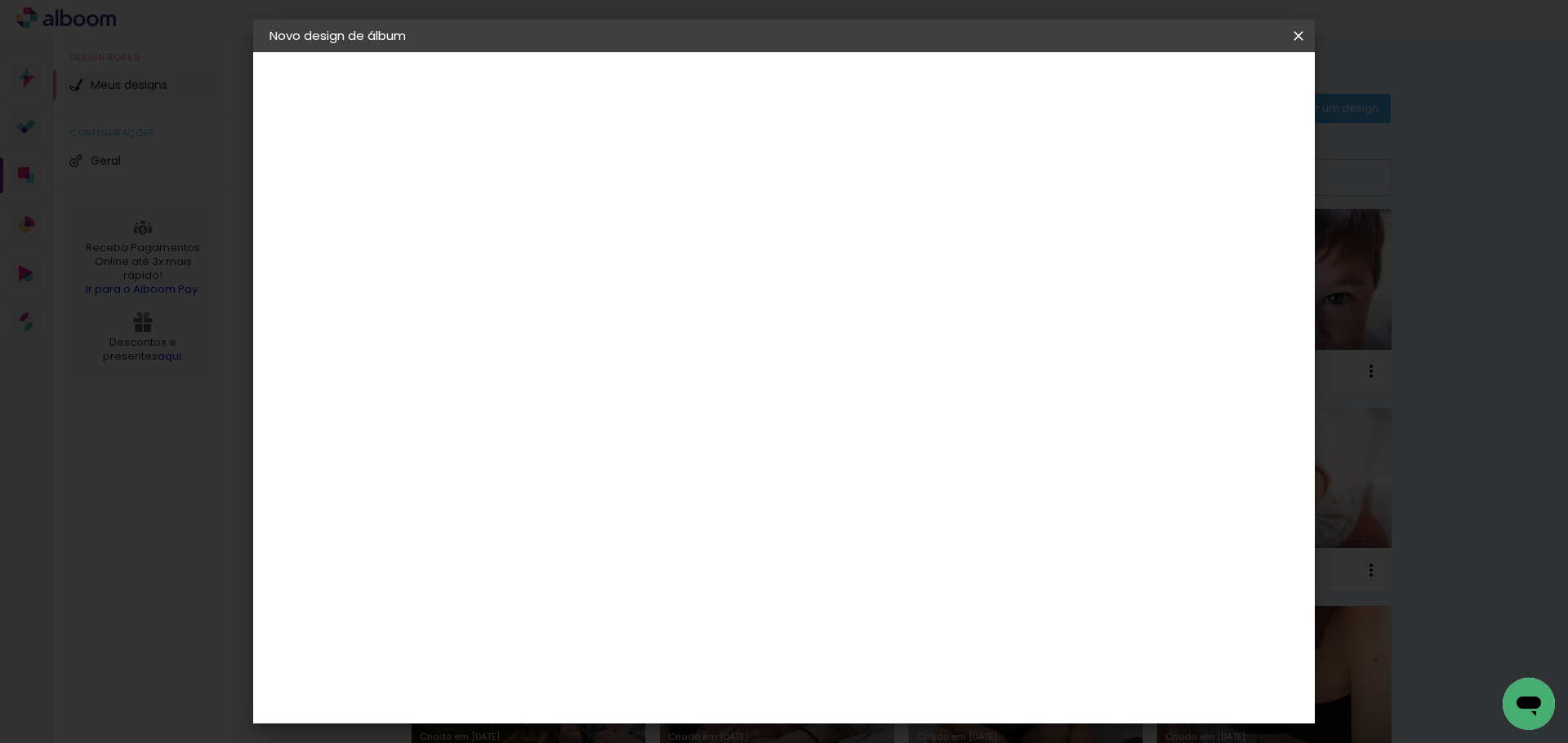
scroll to position [490, 0]
click at [0, 0] on slot "Avançar" at bounding box center [0, 0] width 0 height 0
click at [1196, 82] on span "Iniciar design" at bounding box center [1159, 87] width 75 height 12
